Goal: Check status: Check status

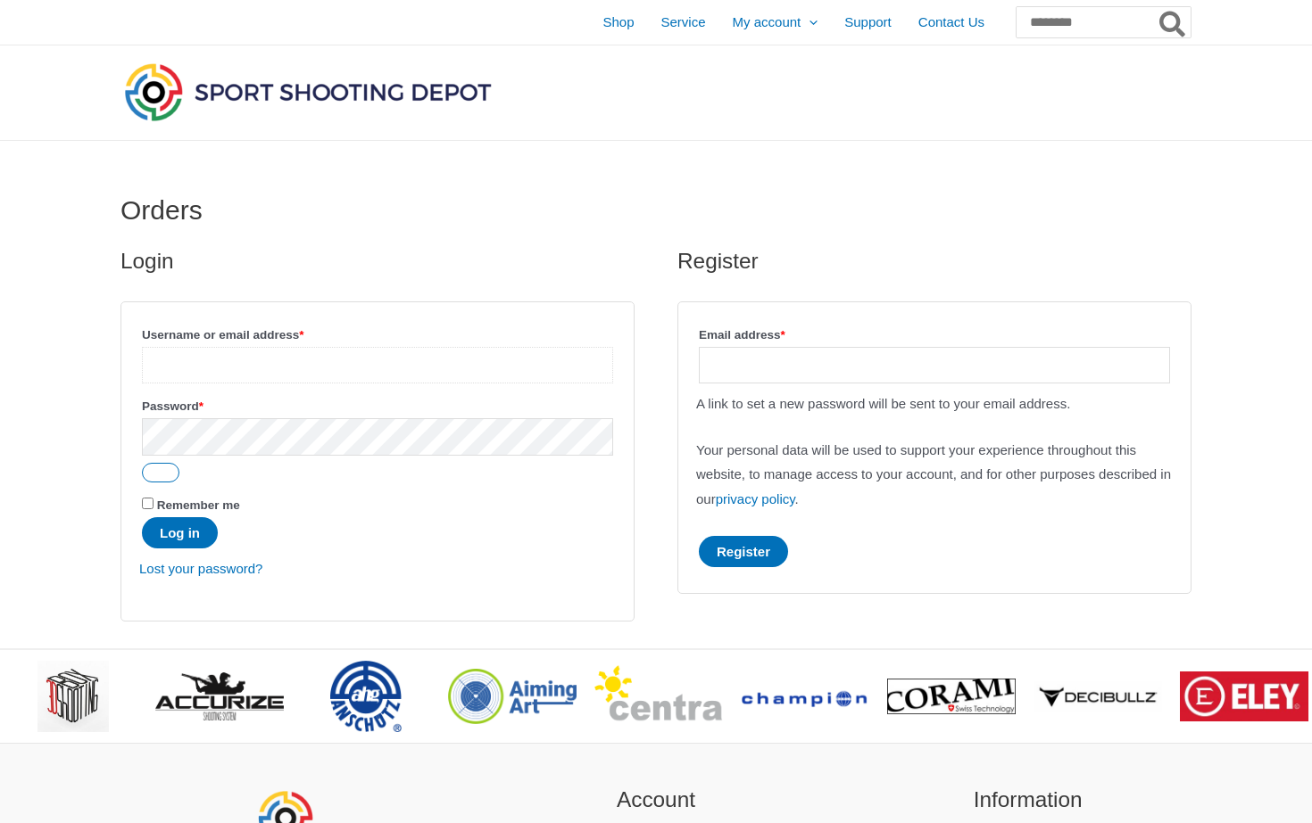
click at [509, 369] on input "Username or email address * Required" at bounding box center [377, 365] width 471 height 37
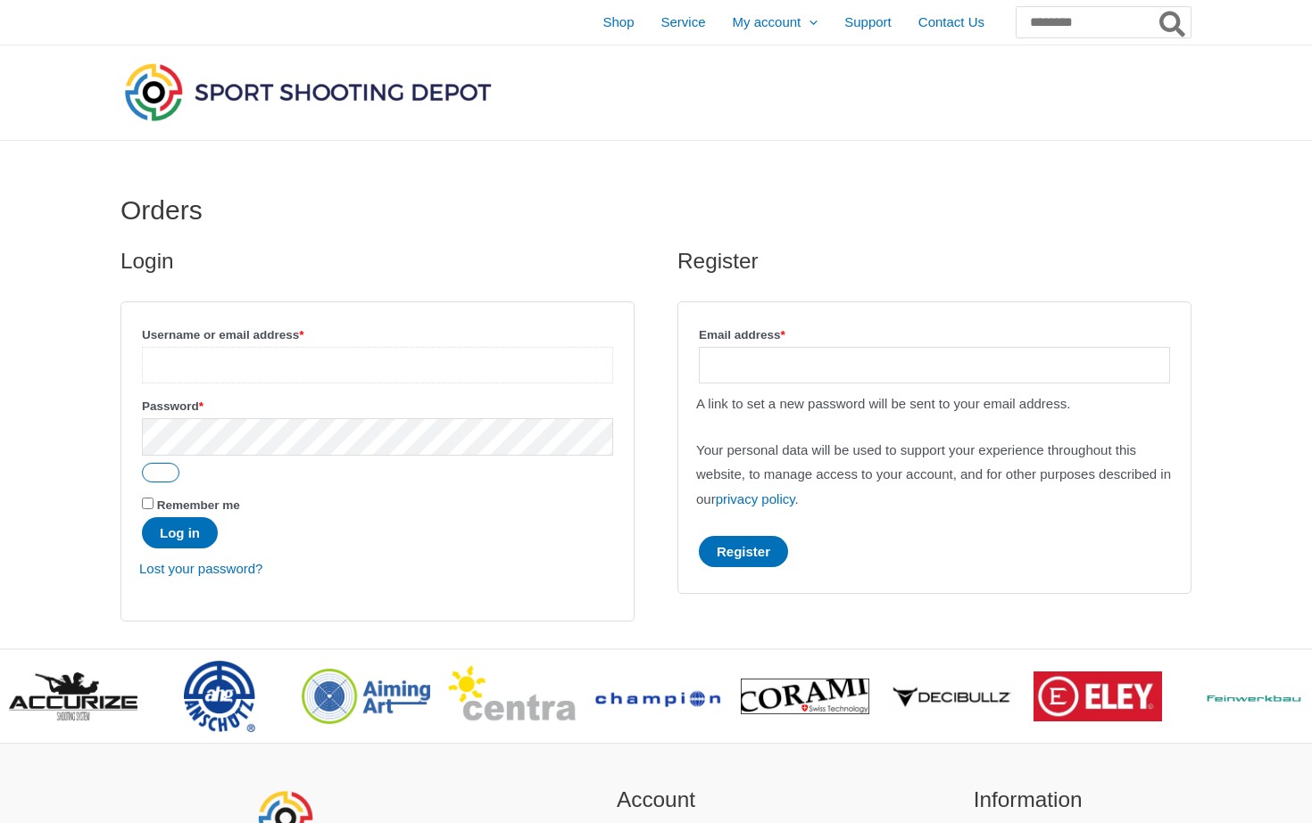
type input "**********"
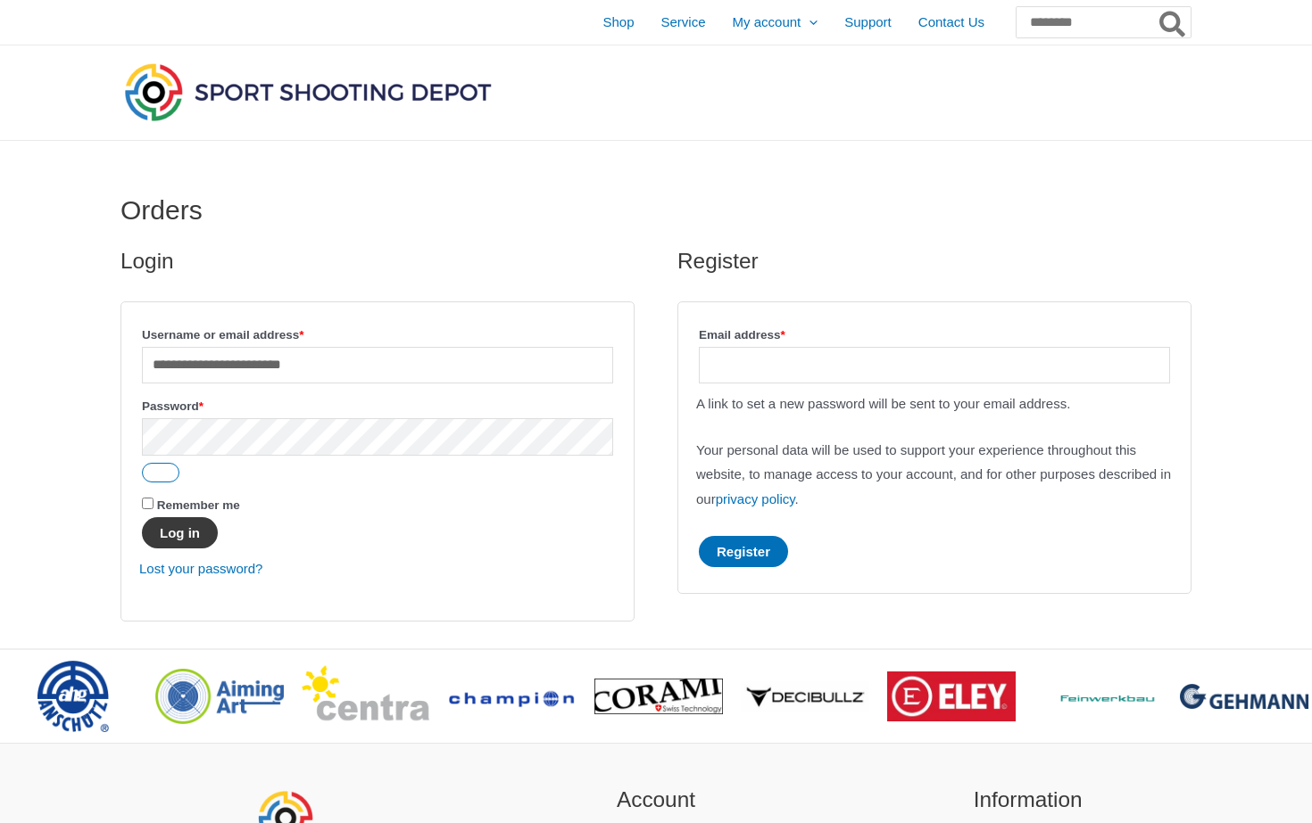
click at [176, 535] on button "Log in" at bounding box center [180, 532] width 76 height 31
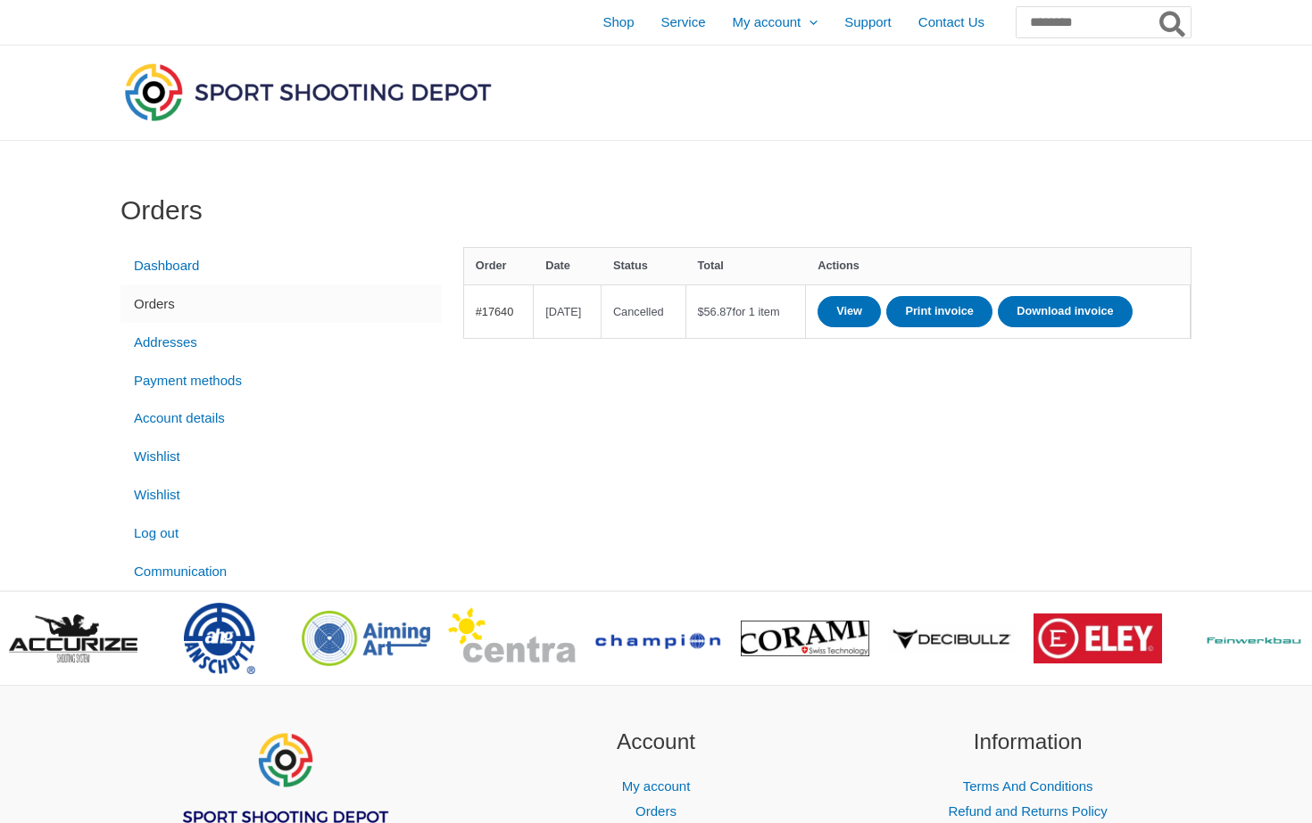
click at [487, 319] on link "#17640" at bounding box center [495, 311] width 38 height 13
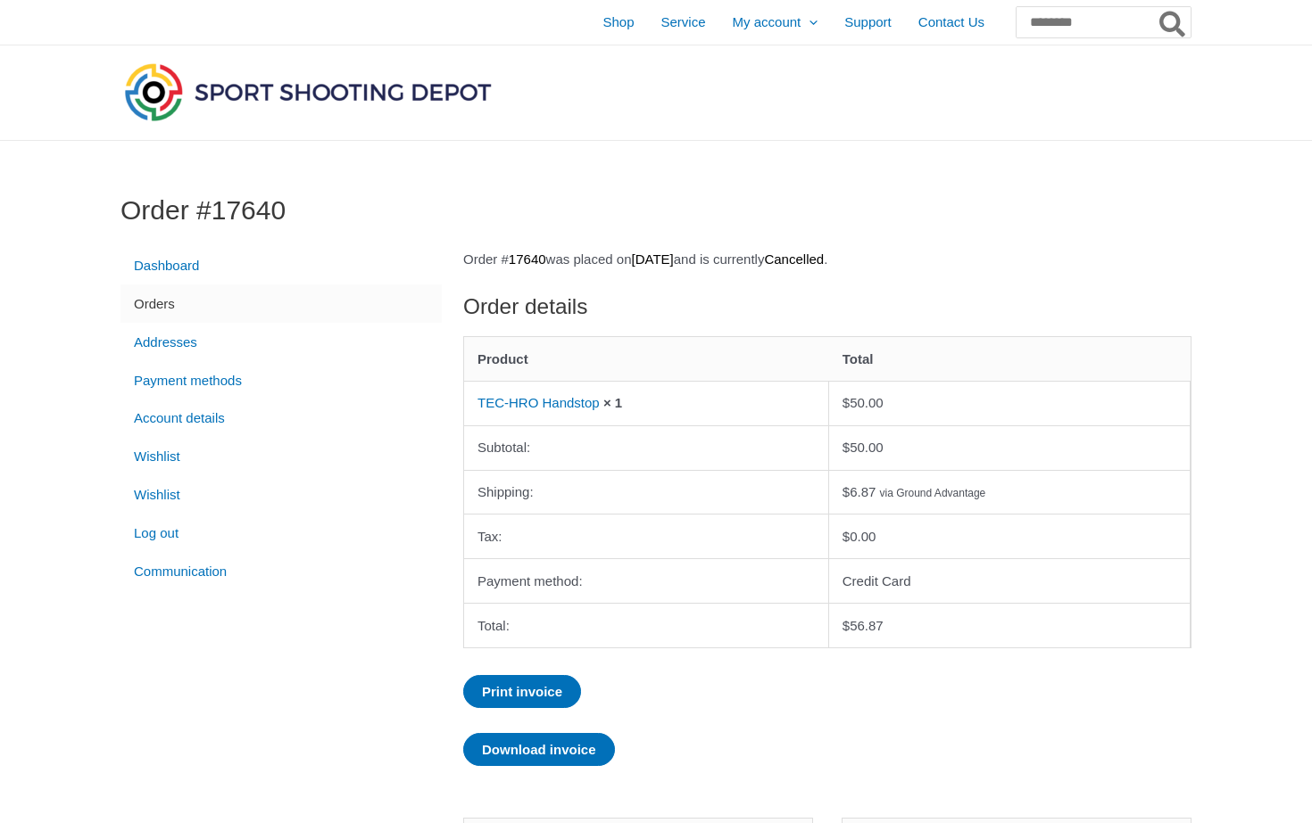
scroll to position [5, 0]
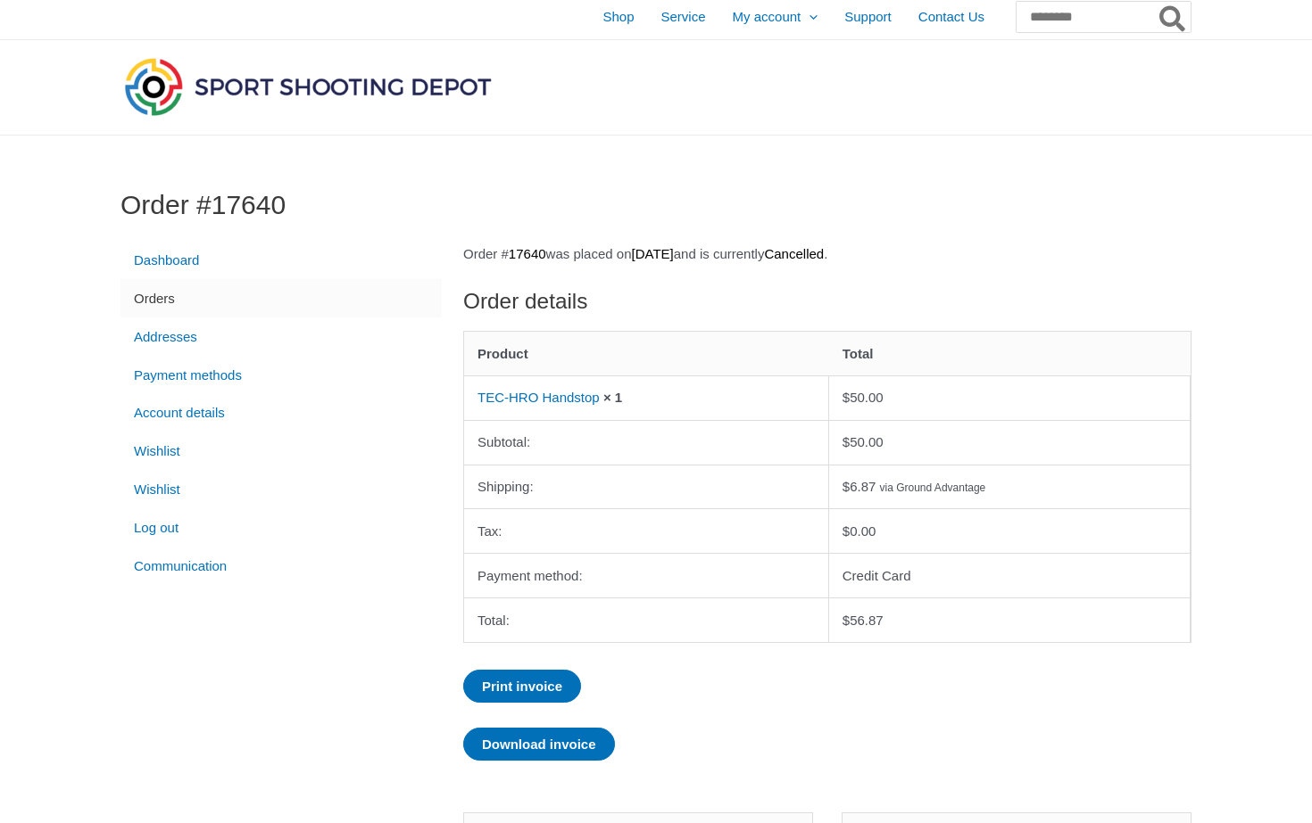
click at [161, 300] on link "Orders" at bounding box center [280, 298] width 321 height 38
